Goal: Find specific page/section: Find specific page/section

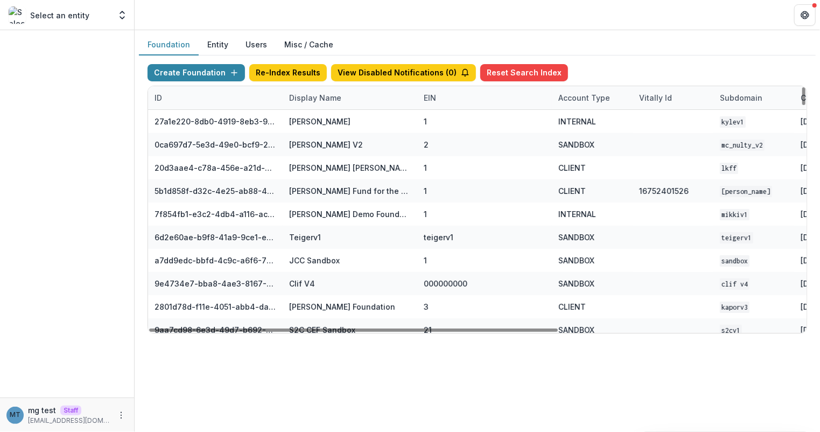
click at [328, 92] on div "Display Name" at bounding box center [315, 97] width 65 height 11
click at [328, 123] on input at bounding box center [348, 121] width 129 height 17
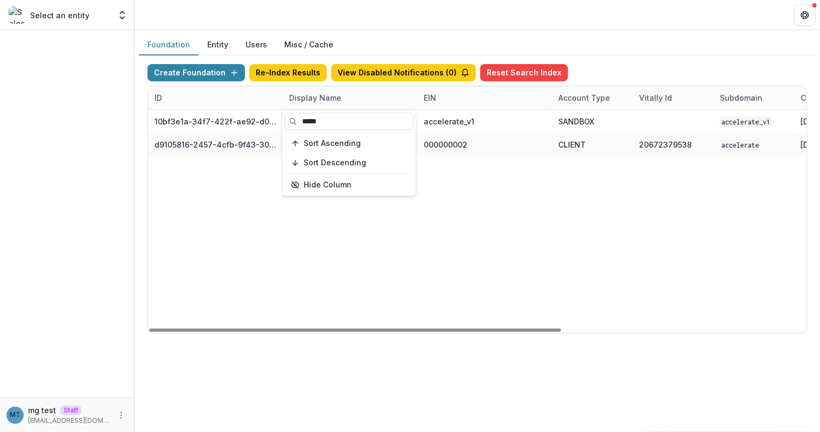
type input "*****"
click at [379, 12] on header at bounding box center [477, 15] width 685 height 30
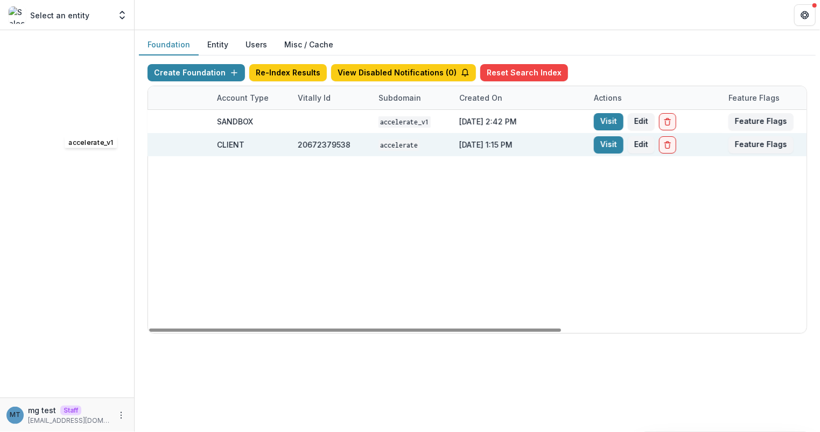
scroll to position [0, 374]
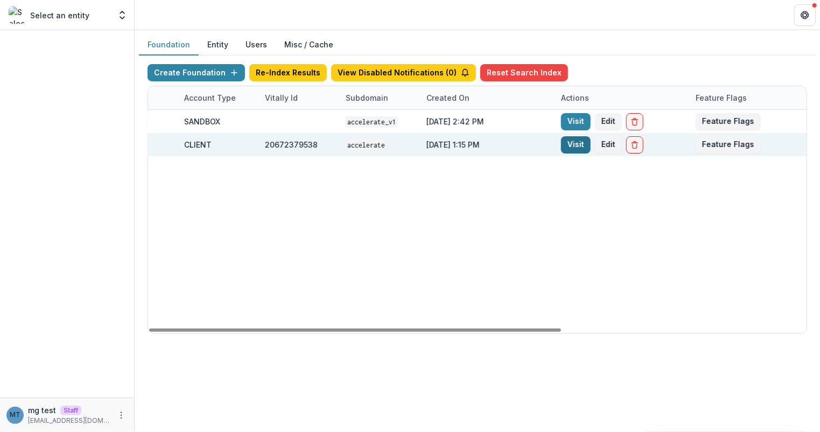
click at [569, 145] on link "Visit" at bounding box center [576, 144] width 30 height 17
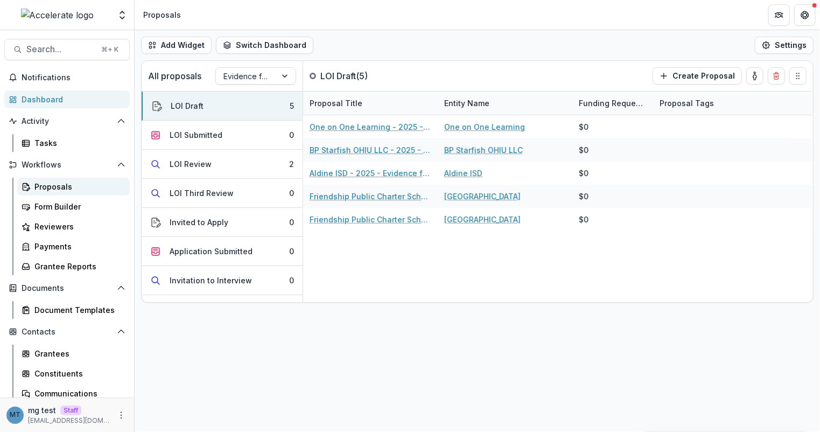
click at [52, 190] on div "Proposals" at bounding box center [77, 186] width 87 height 11
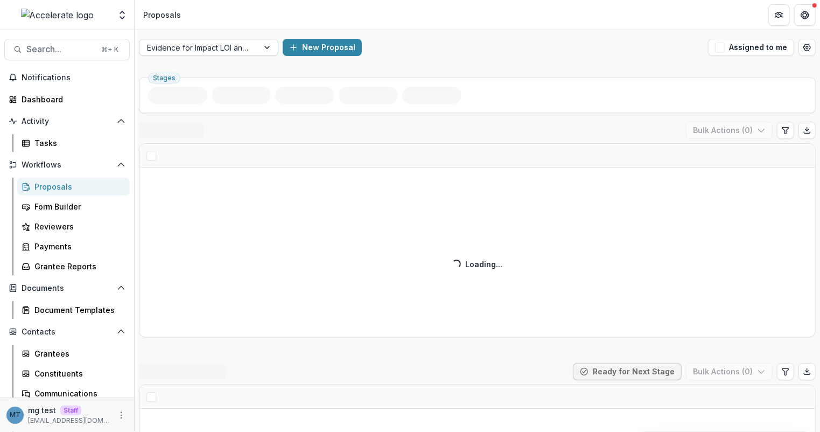
click at [260, 47] on div at bounding box center [267, 47] width 19 height 16
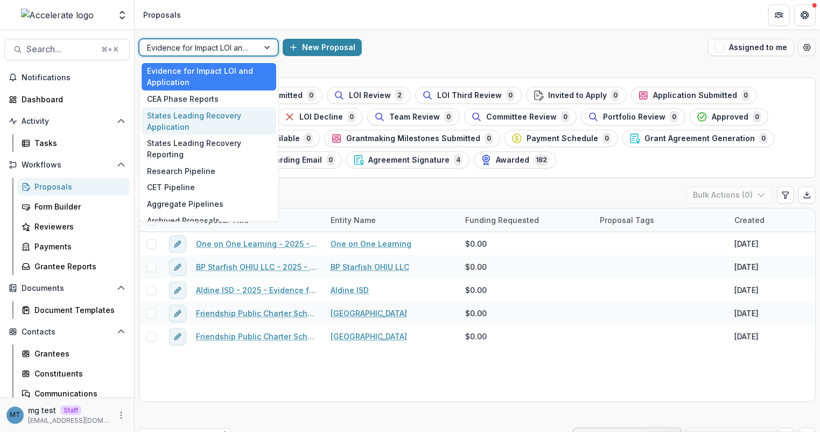
scroll to position [9, 0]
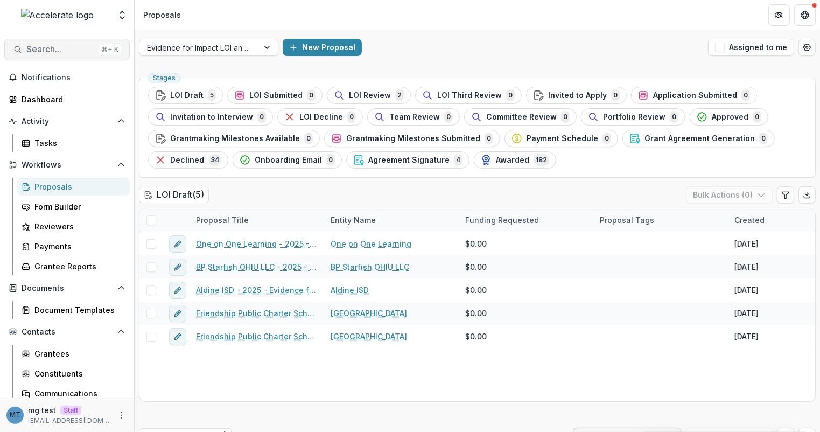
click at [57, 46] on span "Search..." at bounding box center [60, 49] width 68 height 10
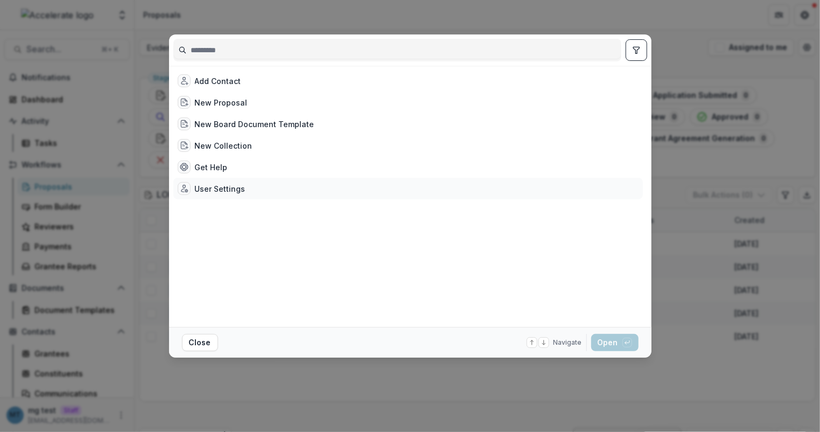
click at [207, 183] on div "User Settings" at bounding box center [220, 188] width 51 height 11
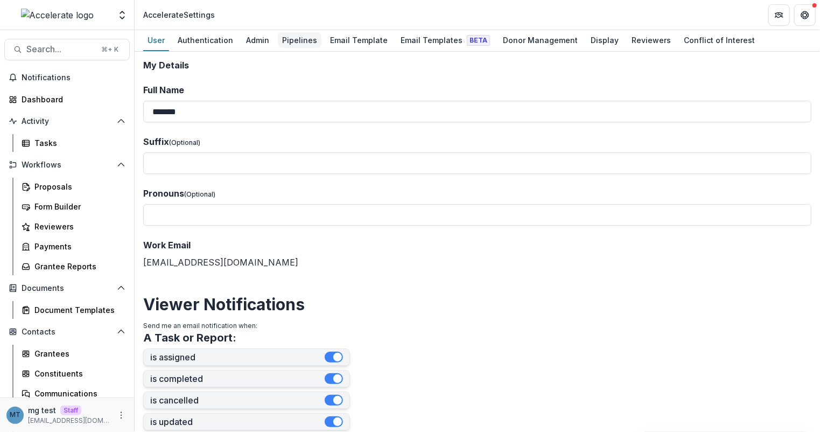
click at [302, 38] on div "Pipelines" at bounding box center [300, 40] width 44 height 16
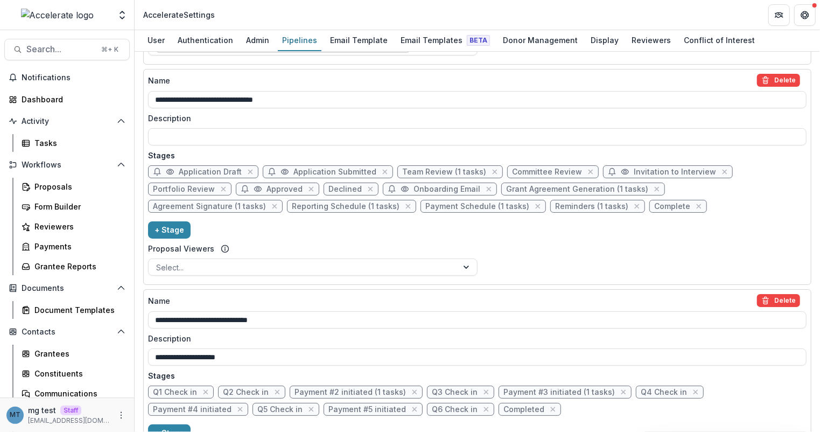
scroll to position [507, 0]
